Goal: Register for event/course

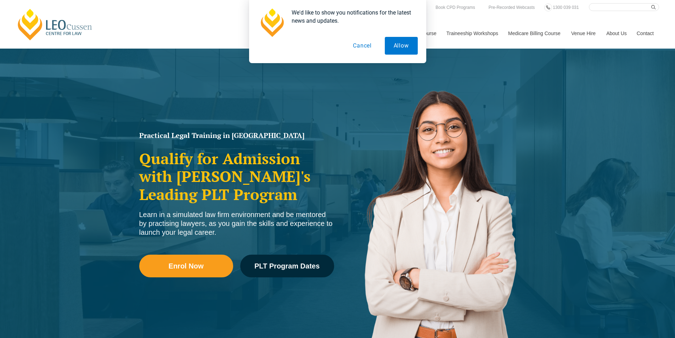
click at [360, 44] on button "Cancel" at bounding box center [362, 46] width 36 height 18
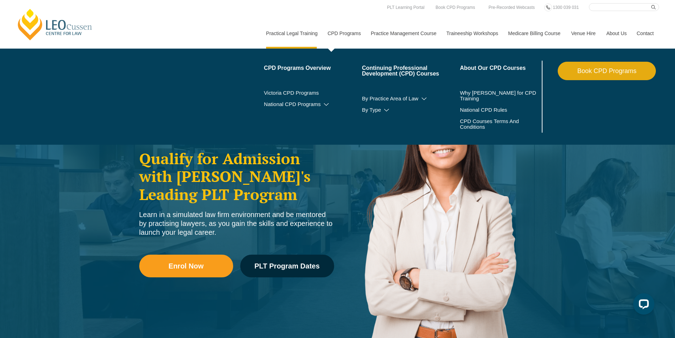
click at [349, 32] on link "CPD Programs" at bounding box center [343, 33] width 43 height 30
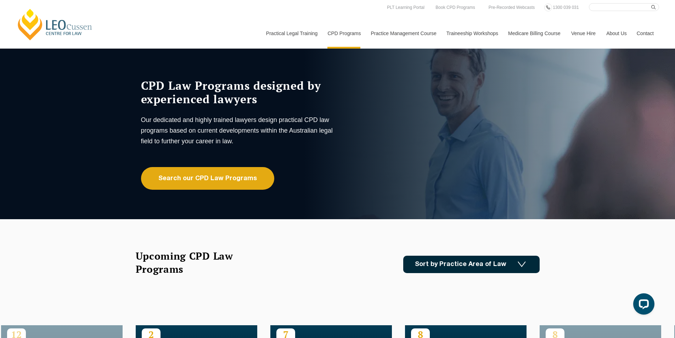
click at [518, 261] on img at bounding box center [522, 264] width 8 height 6
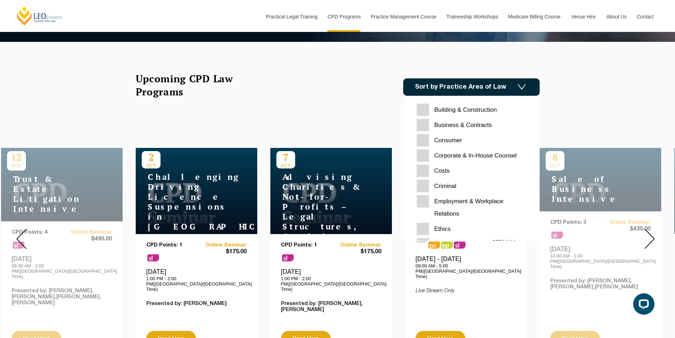
click at [480, 124] on Contracts "Business & Contracts" at bounding box center [471, 125] width 109 height 12
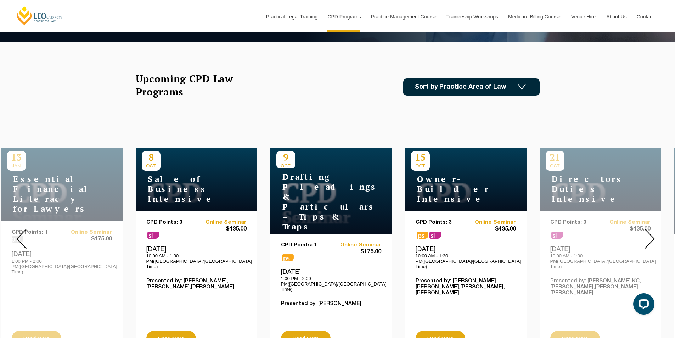
scroll to position [213, 0]
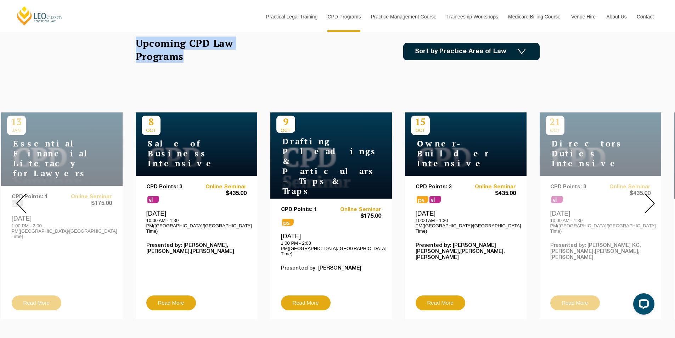
drag, startPoint x: 191, startPoint y: 55, endPoint x: 131, endPoint y: 41, distance: 61.5
click at [131, 41] on div "Upcoming CPD Law Programs Sort by Practice Area of Law Building & Construction …" at bounding box center [337, 59] width 415 height 46
click at [195, 63] on div "Upcoming CPD Law Programs" at bounding box center [193, 51] width 115 height 30
click at [190, 58] on h2 "Upcoming CPD Law Programs" at bounding box center [193, 49] width 115 height 26
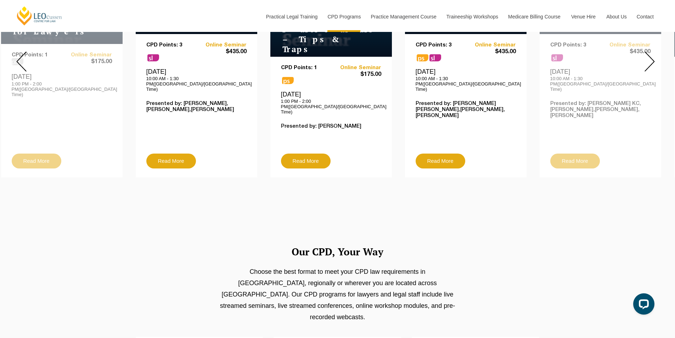
scroll to position [283, 0]
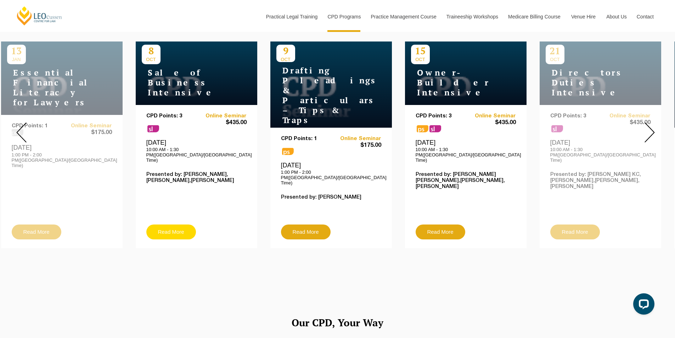
click at [169, 224] on link "Read More" at bounding box center [171, 231] width 50 height 15
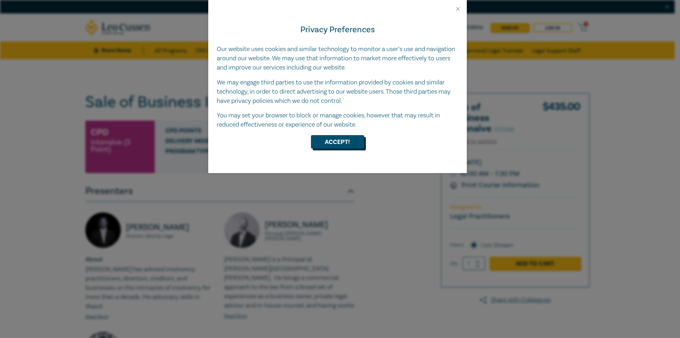
drag, startPoint x: 341, startPoint y: 141, endPoint x: 337, endPoint y: 153, distance: 12.7
click at [342, 141] on button "Accept!" at bounding box center [337, 141] width 53 height 13
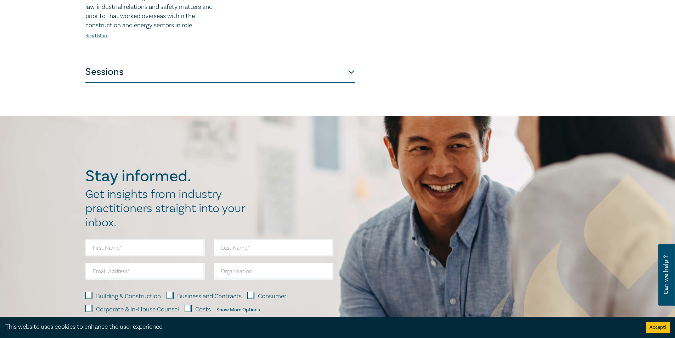
scroll to position [248, 0]
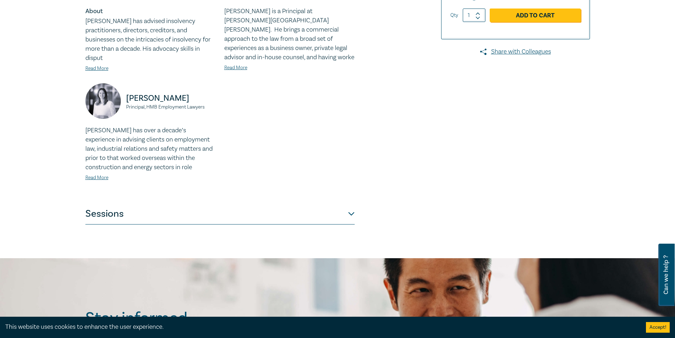
click at [123, 205] on button "Sessions" at bounding box center [219, 213] width 269 height 21
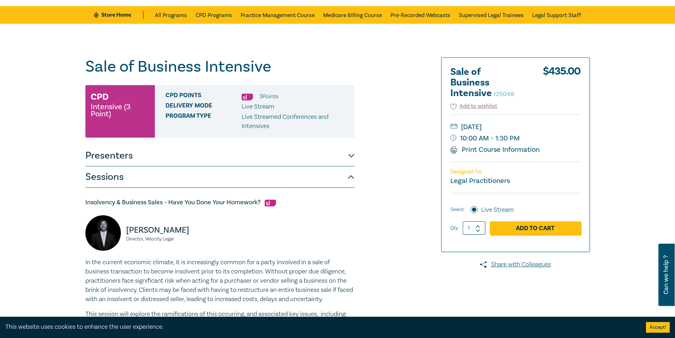
scroll to position [0, 0]
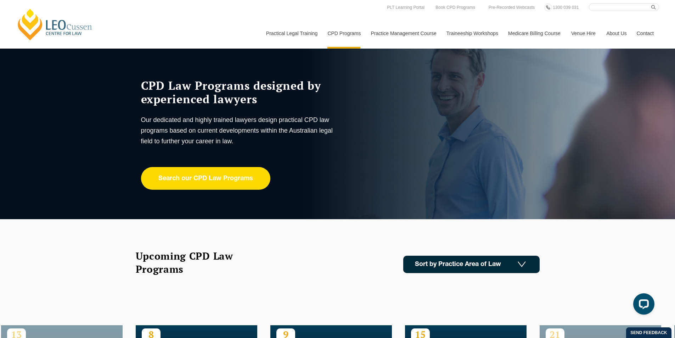
click at [215, 181] on link "Search our CPD Law Programs" at bounding box center [205, 178] width 129 height 23
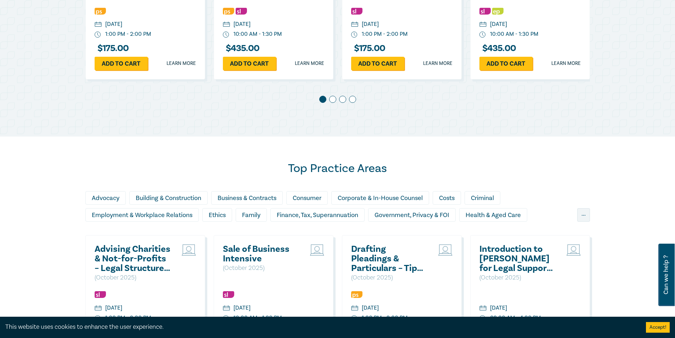
scroll to position [567, 0]
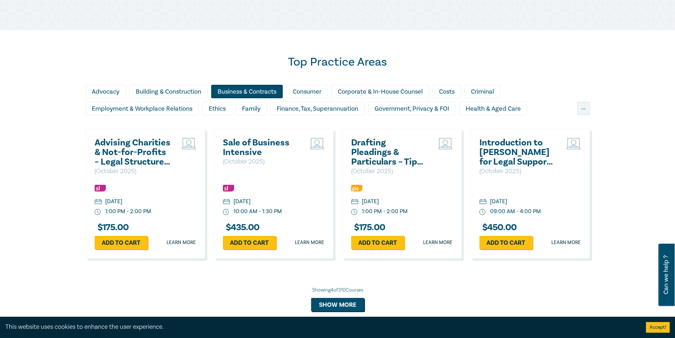
click at [241, 94] on div "Business & Contracts" at bounding box center [247, 91] width 72 height 13
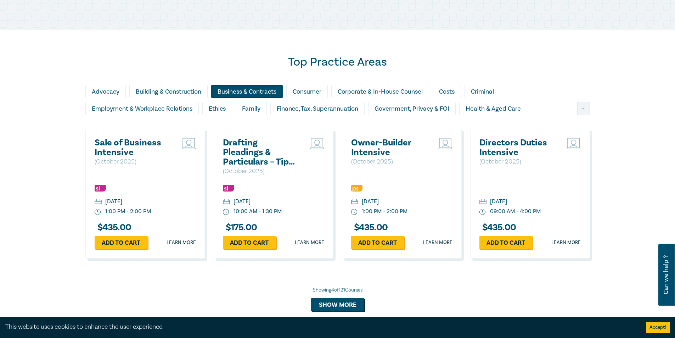
click at [602, 58] on div "Top Practice Areas Advocacy Building & Construction Business & Contracts Consum…" at bounding box center [337, 187] width 675 height 315
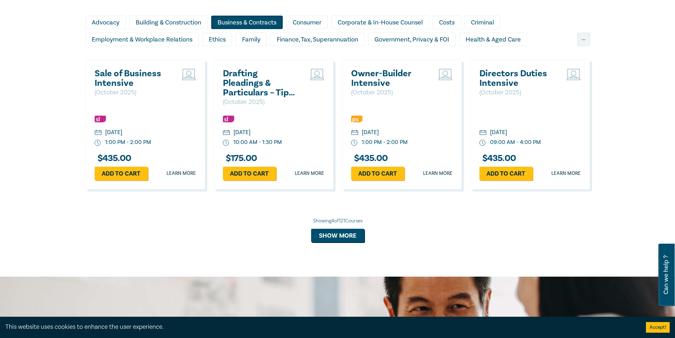
scroll to position [601, 0]
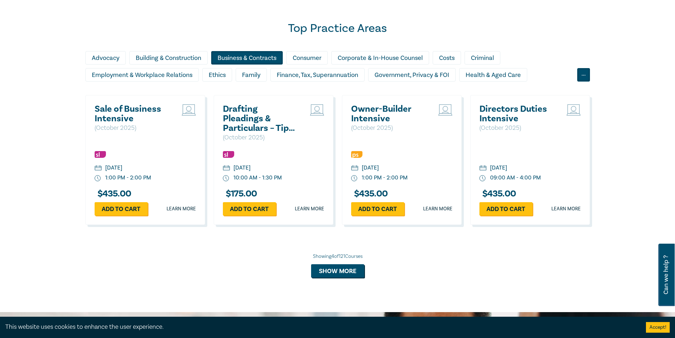
click at [583, 74] on div "..." at bounding box center [583, 74] width 13 height 13
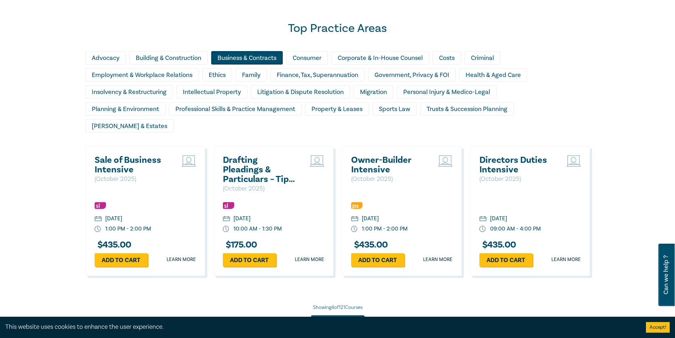
scroll to position [671, 0]
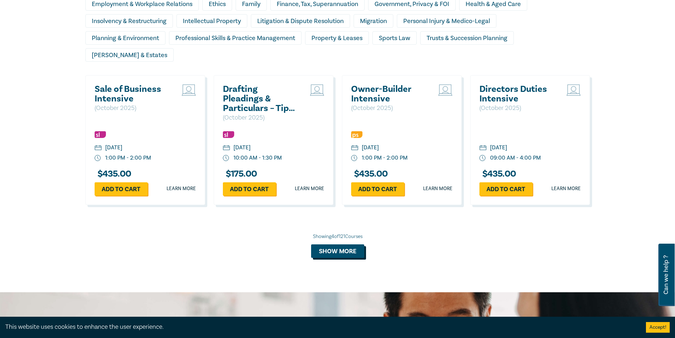
click at [343, 244] on button "Show more" at bounding box center [337, 250] width 53 height 13
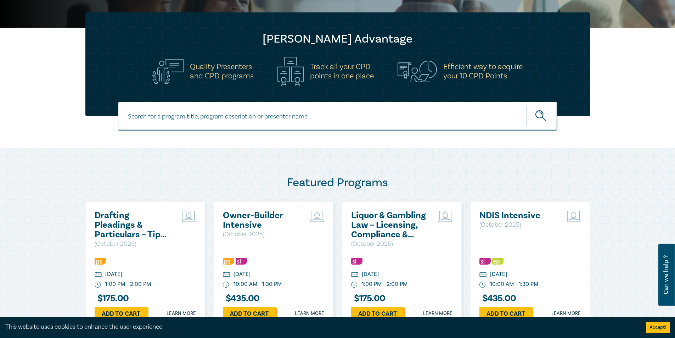
scroll to position [0, 0]
